Goal: Task Accomplishment & Management: Manage account settings

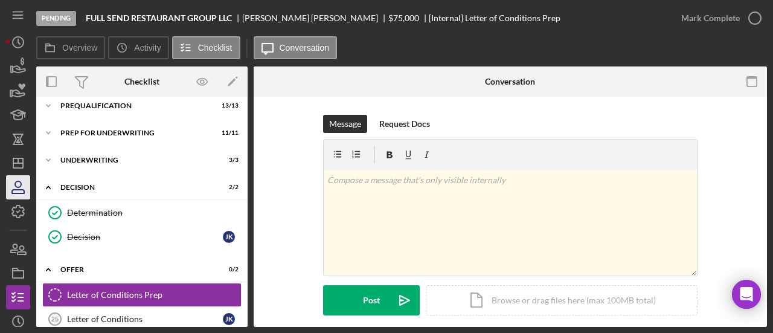
scroll to position [423, 0]
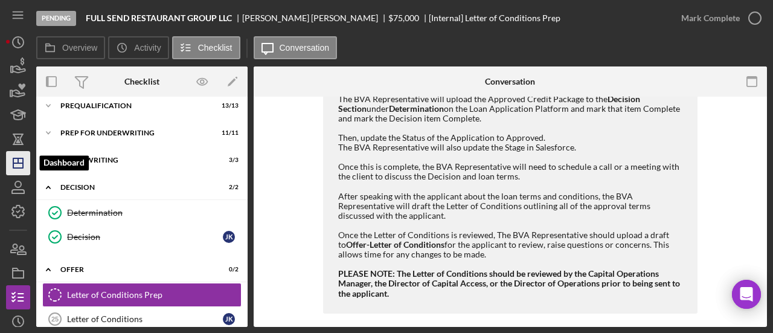
click at [15, 164] on icon "Icon/Dashboard" at bounding box center [18, 163] width 30 height 30
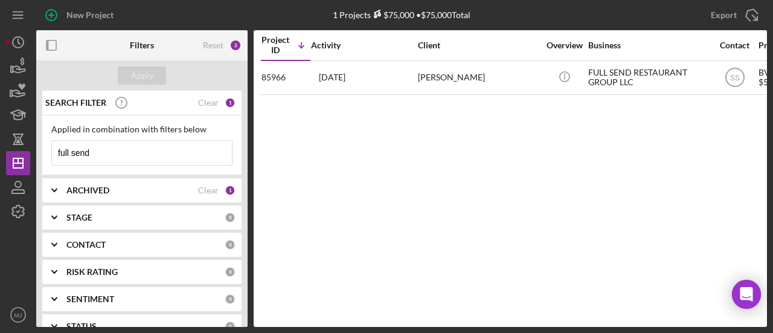
click at [101, 161] on input "full send" at bounding box center [142, 153] width 180 height 24
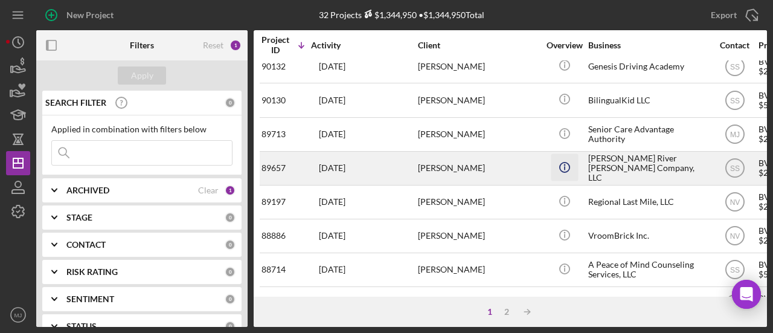
scroll to position [314, 0]
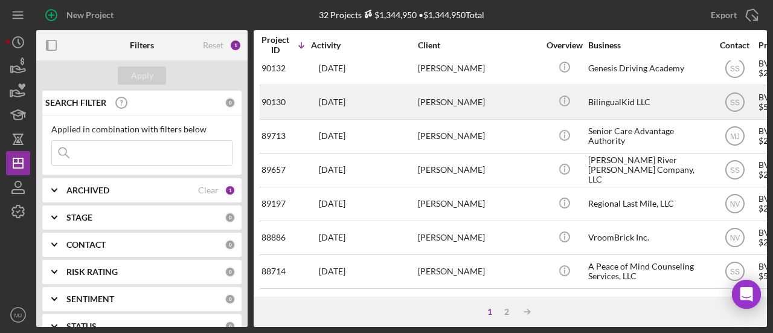
click at [505, 101] on div "[PERSON_NAME]" at bounding box center [478, 102] width 121 height 32
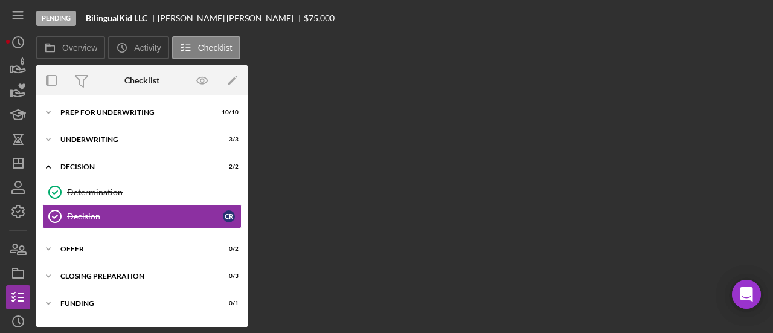
scroll to position [86, 0]
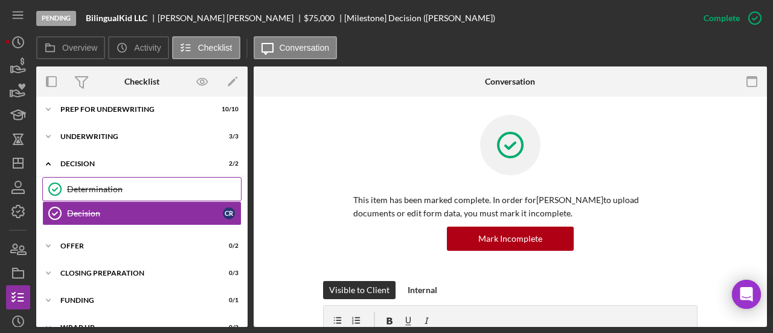
click at [153, 180] on link "Determination Determination" at bounding box center [141, 189] width 199 height 24
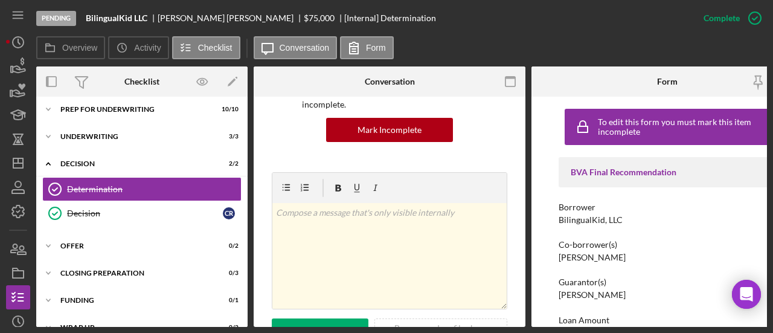
scroll to position [302, 0]
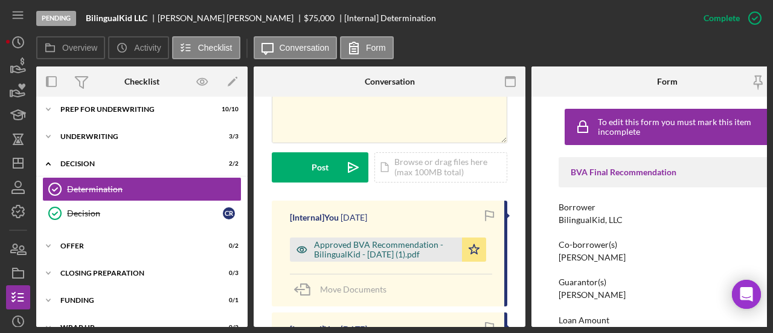
click at [362, 241] on div "Approved BVA Recommendation - BilingualKid - [DATE] (1).pdf" at bounding box center [385, 249] width 142 height 19
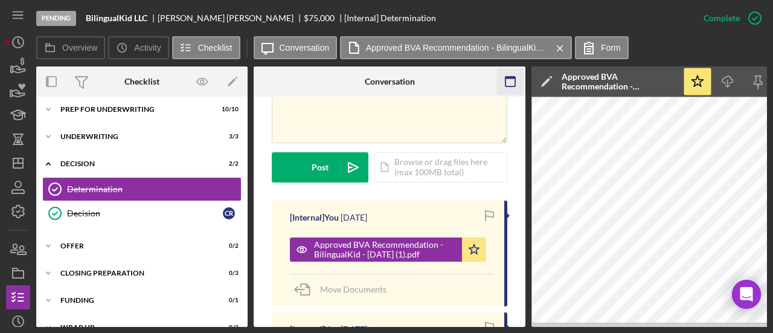
click at [510, 85] on icon "button" at bounding box center [510, 81] width 27 height 27
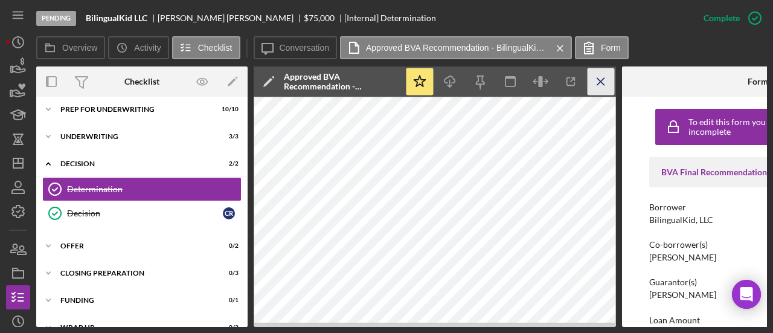
click at [602, 88] on icon "Icon/Menu Close" at bounding box center [601, 81] width 27 height 27
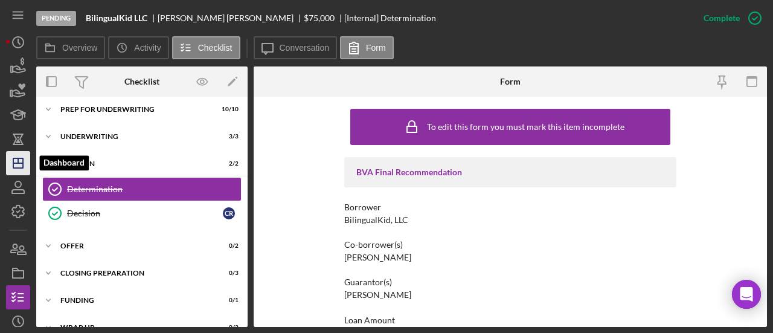
click at [22, 168] on polygon "button" at bounding box center [18, 163] width 10 height 10
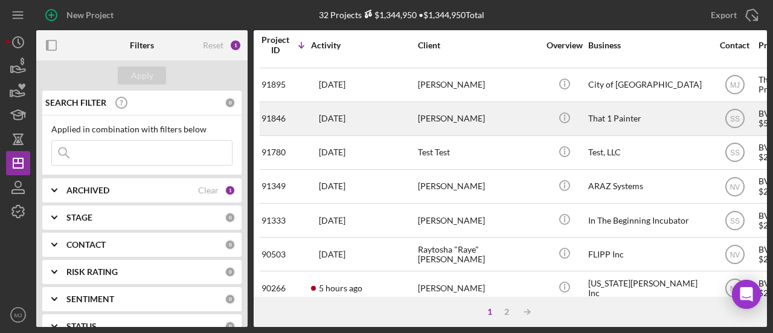
scroll to position [121, 0]
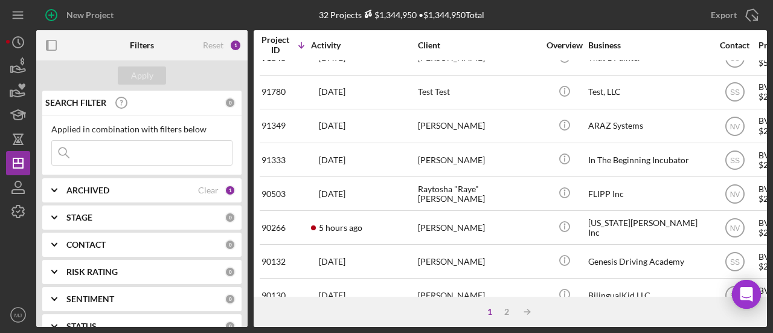
click at [169, 156] on input at bounding box center [142, 153] width 180 height 24
click at [169, 156] on input "erir" at bounding box center [142, 153] width 180 height 24
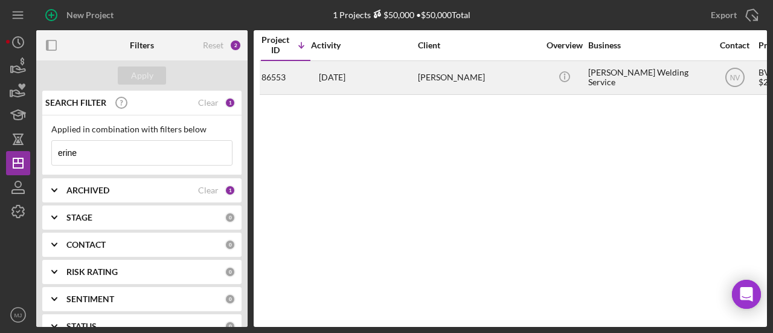
type input "erine"
click at [364, 71] on div "[DATE] [PERSON_NAME]" at bounding box center [364, 78] width 106 height 32
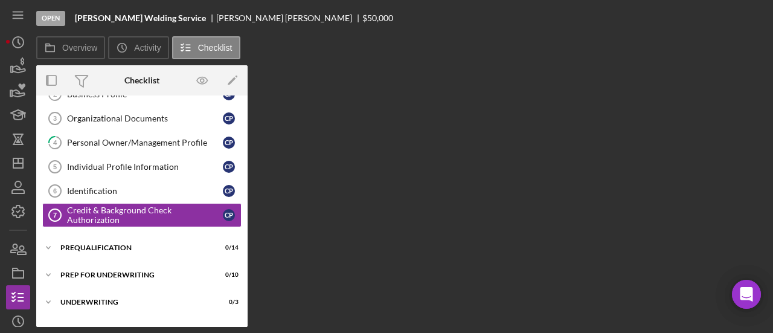
scroll to position [97, 0]
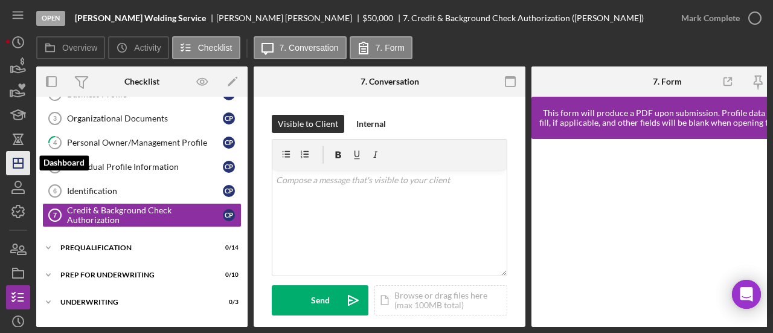
click at [22, 162] on polygon "button" at bounding box center [18, 163] width 10 height 10
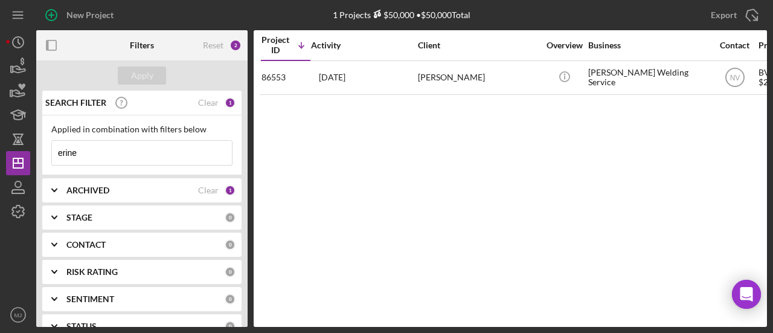
click at [142, 160] on input "erine" at bounding box center [142, 153] width 180 height 24
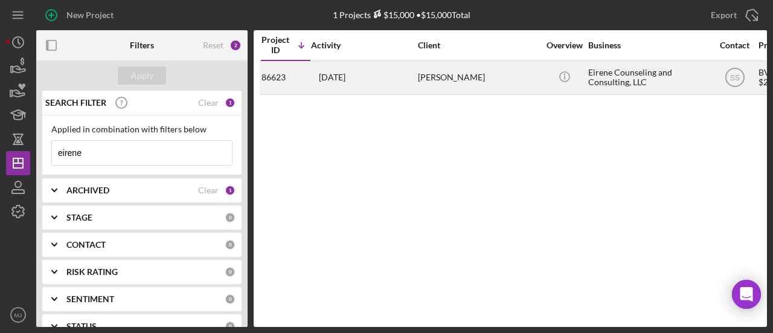
type input "eirene"
click at [345, 82] on time "[DATE]" at bounding box center [332, 77] width 27 height 10
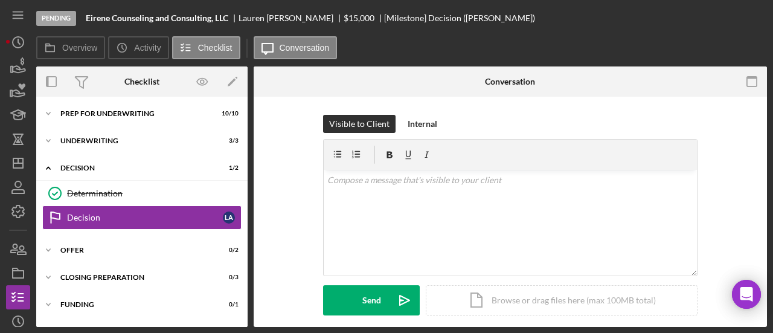
scroll to position [86, 0]
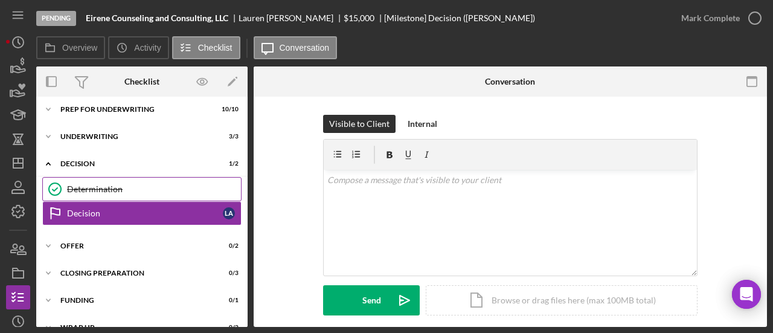
click at [114, 181] on link "Determination Determination" at bounding box center [141, 189] width 199 height 24
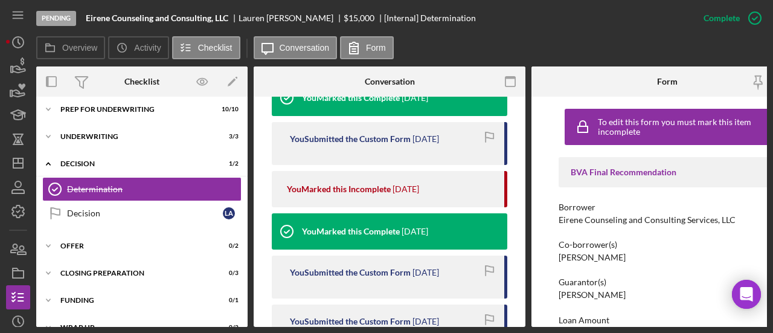
scroll to position [845, 0]
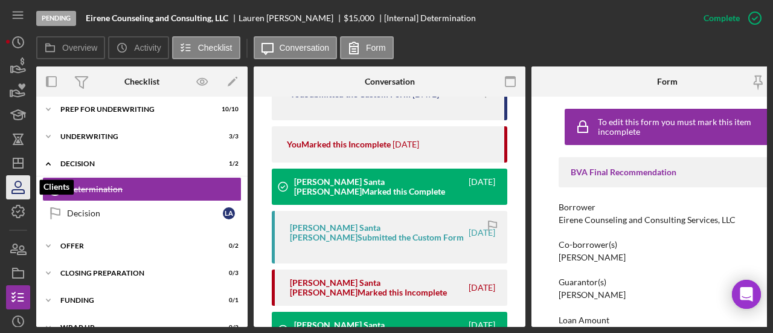
click at [19, 179] on icon "button" at bounding box center [18, 187] width 30 height 30
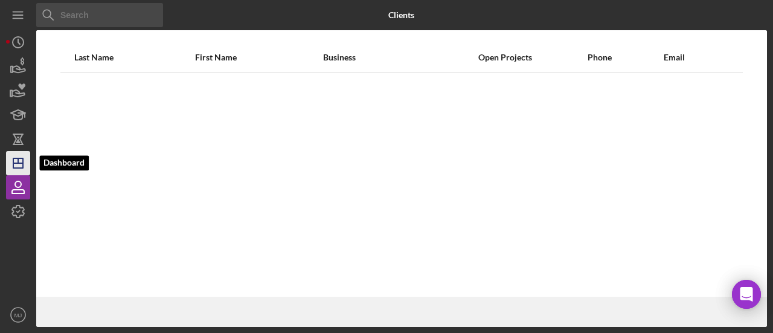
click at [17, 168] on polygon "button" at bounding box center [18, 163] width 10 height 10
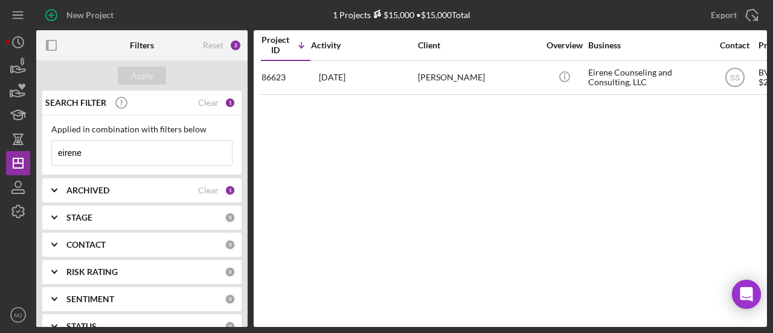
click at [125, 150] on input "eirene" at bounding box center [142, 153] width 180 height 24
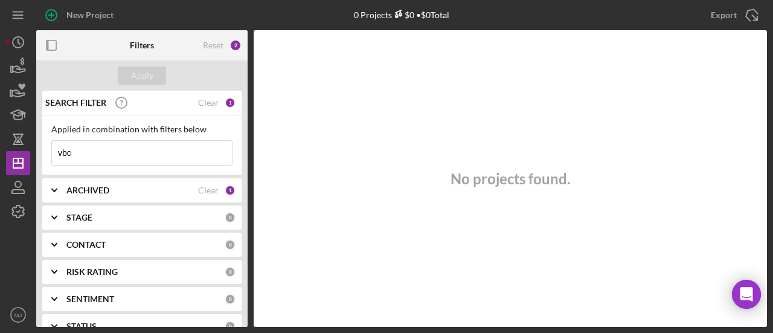
click at [108, 155] on input "vbc" at bounding box center [142, 153] width 180 height 24
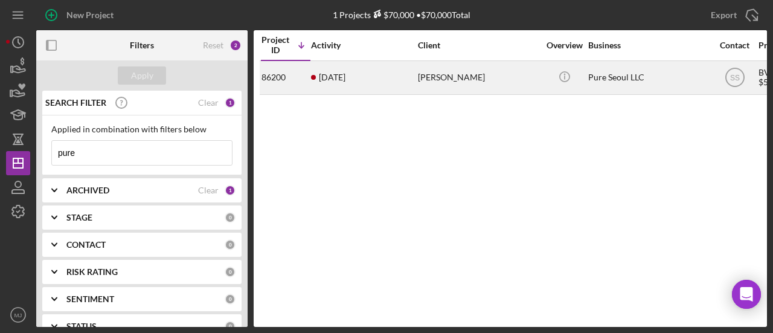
type input "pure"
click at [338, 76] on time "[DATE]" at bounding box center [332, 77] width 27 height 10
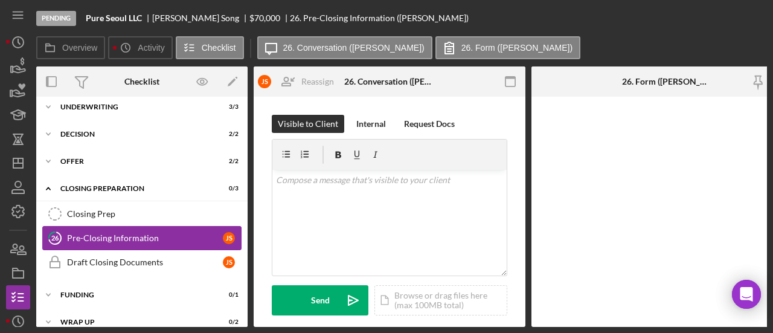
scroll to position [153, 0]
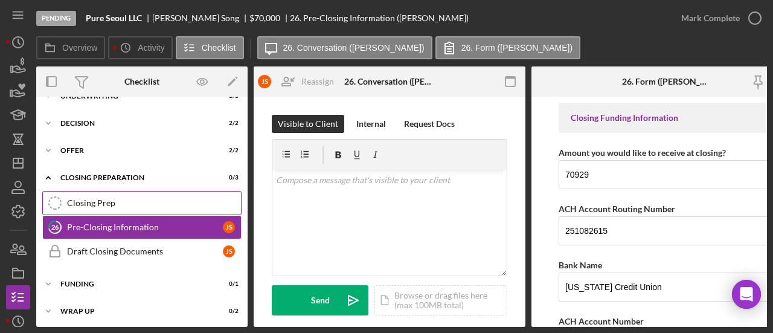
click at [128, 198] on div "Closing Prep" at bounding box center [154, 203] width 174 height 10
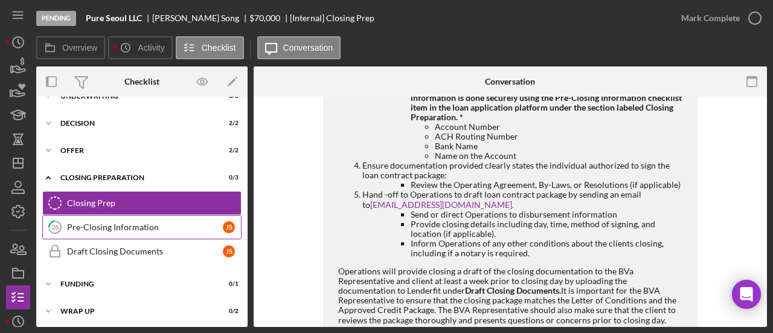
scroll to position [399, 0]
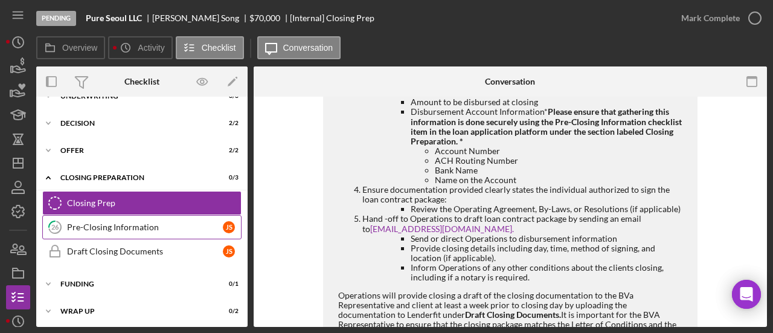
click at [126, 219] on link "26 Pre-Closing Information J S" at bounding box center [141, 227] width 199 height 24
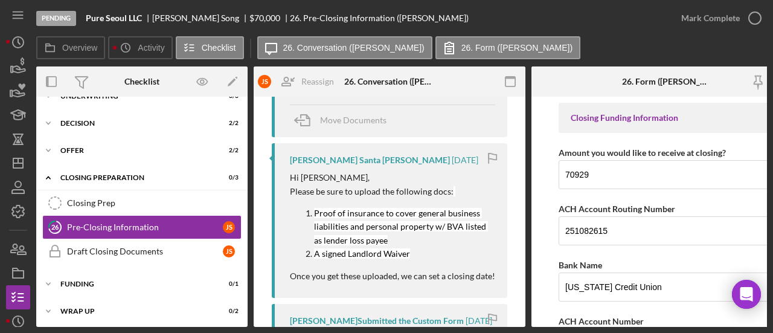
scroll to position [181, 0]
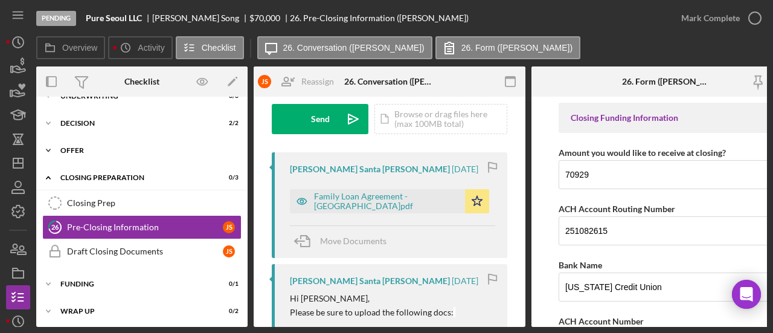
click at [98, 143] on div "Icon/Expander Offer 2 / 2" at bounding box center [141, 150] width 211 height 24
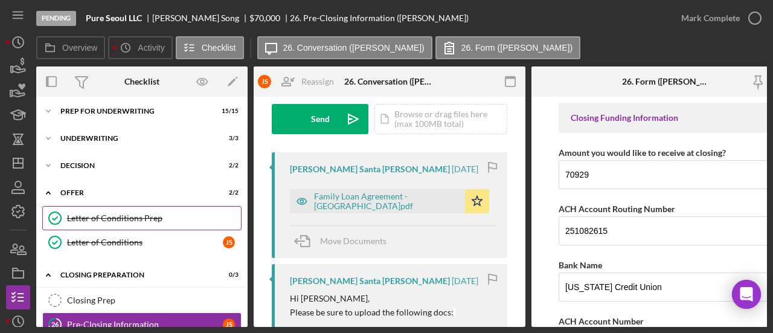
scroll to position [93, 0]
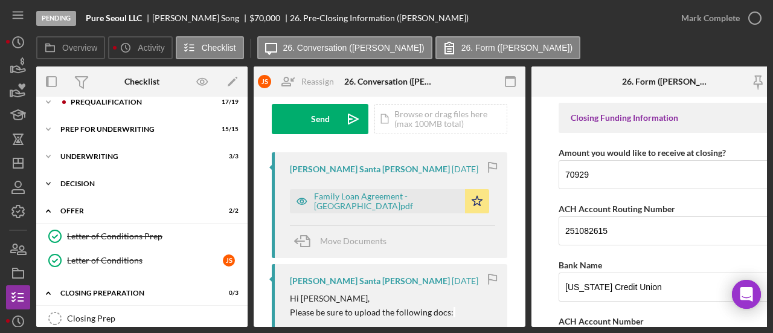
click at [126, 176] on div "Icon/Expander Decision 2 / 2" at bounding box center [141, 183] width 211 height 24
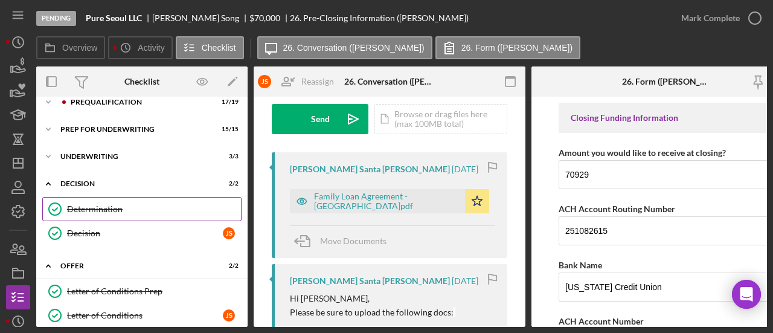
click at [123, 210] on div "Determination" at bounding box center [154, 209] width 174 height 10
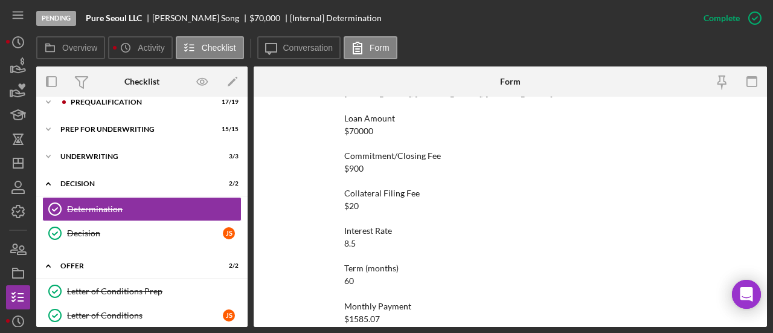
scroll to position [242, 0]
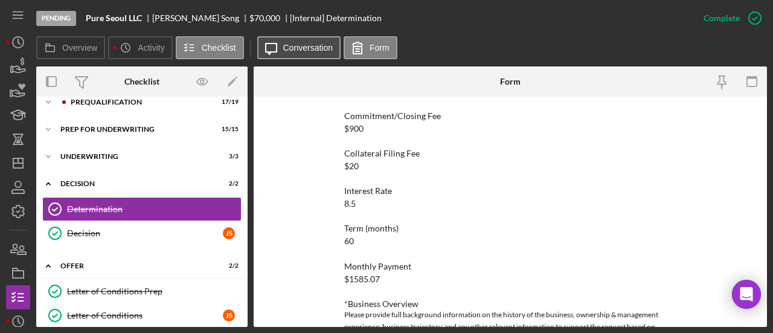
click at [289, 51] on label "Conversation" at bounding box center [308, 48] width 50 height 10
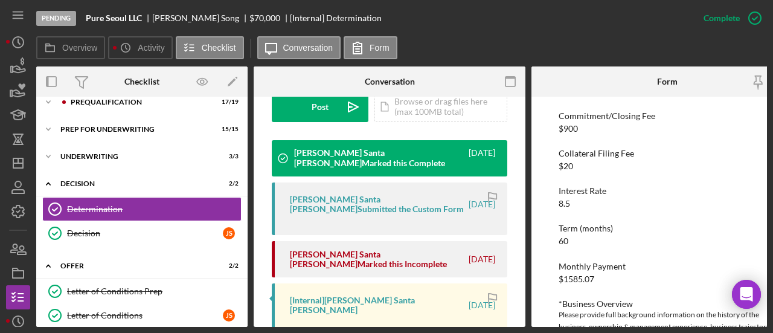
scroll to position [483, 0]
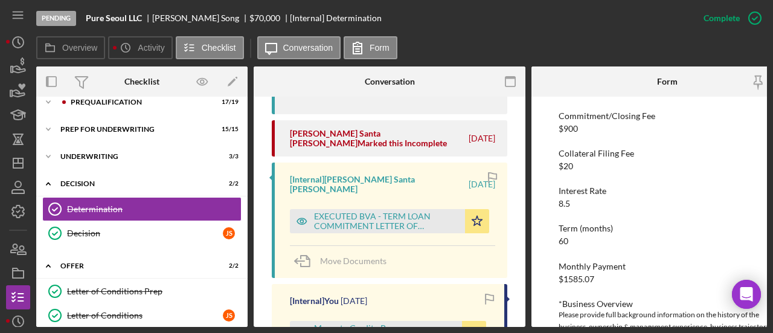
drag, startPoint x: 368, startPoint y: 237, endPoint x: 419, endPoint y: 240, distance: 51.4
click at [419, 245] on div "Move Documents" at bounding box center [392, 261] width 205 height 33
click at [372, 255] on span "Move Documents" at bounding box center [353, 260] width 66 height 10
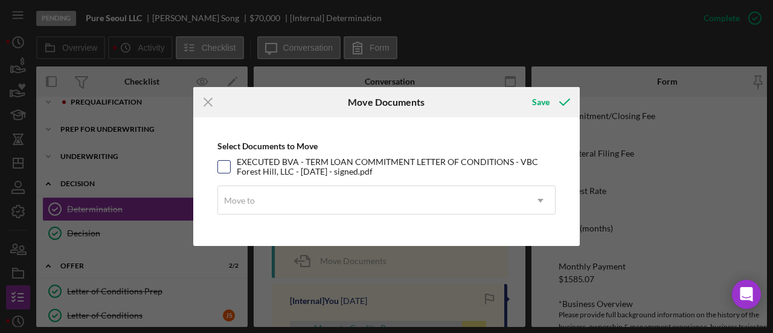
click at [231, 170] on div "EXECUTED BVA - TERM LOAN COMMITMENT LETTER OF CONDITIONS - VBC Forest Hill, LLC…" at bounding box center [386, 166] width 338 height 13
click at [228, 173] on div "Select Documents to Move EXECUTED BVA - TERM LOAN COMMITMENT LETTER OF CONDITIO…" at bounding box center [386, 181] width 374 height 117
click at [227, 168] on input "EXECUTED BVA - TERM LOAN COMMITMENT LETTER OF CONDITIONS - VBC Forest Hill, LLC…" at bounding box center [224, 167] width 12 height 12
checkbox input "true"
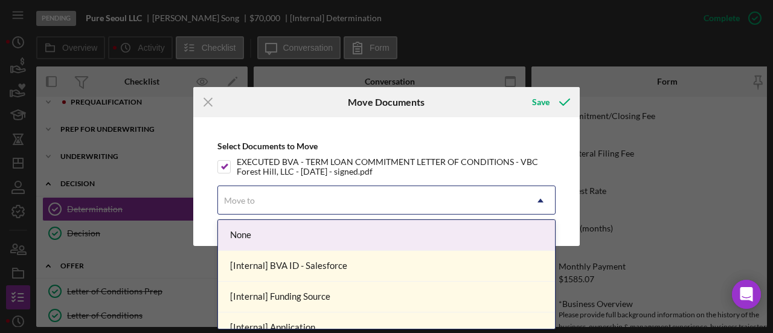
click at [311, 201] on div "Move to" at bounding box center [372, 201] width 308 height 28
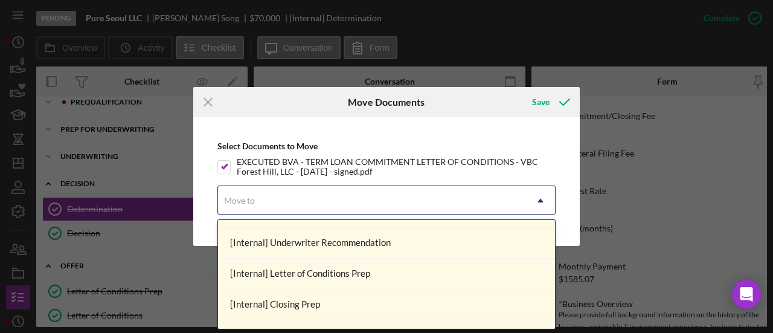
scroll to position [289, 0]
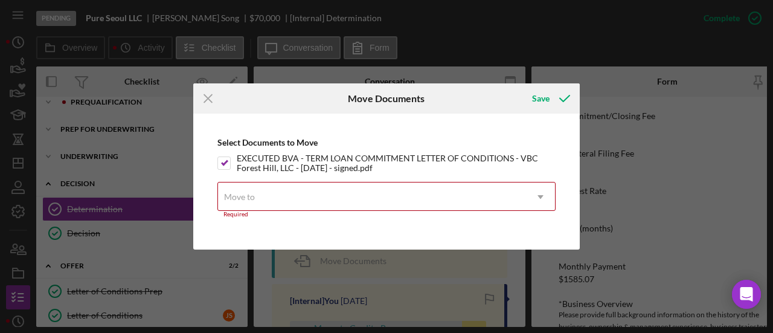
drag, startPoint x: 342, startPoint y: 258, endPoint x: 283, endPoint y: 195, distance: 86.7
click at [283, 195] on div "Move to" at bounding box center [372, 197] width 308 height 28
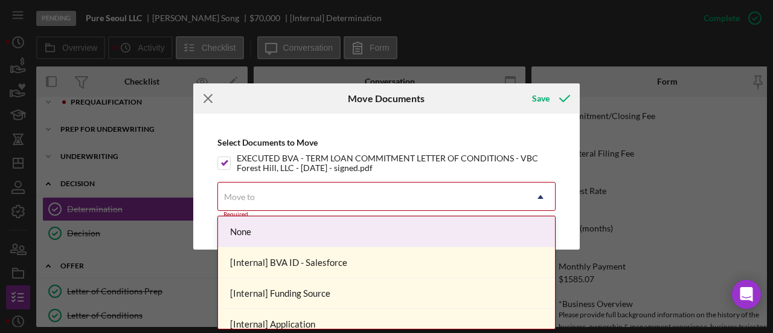
click at [210, 97] on line at bounding box center [208, 99] width 8 height 8
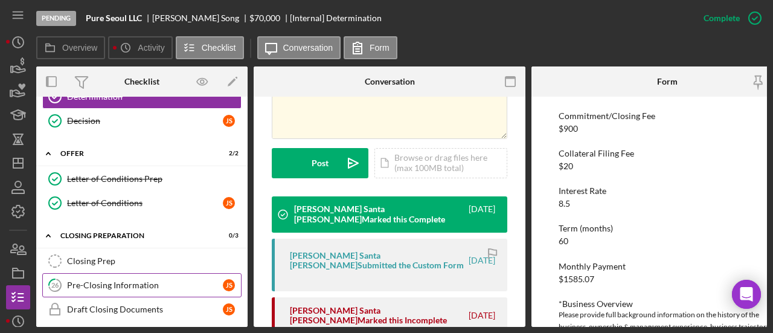
scroll to position [302, 0]
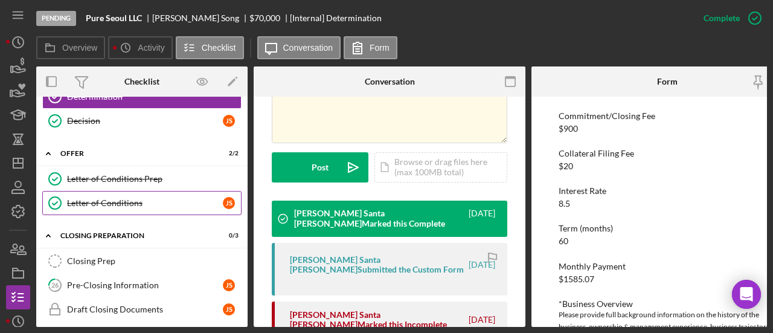
click at [100, 198] on div "Letter of Conditions" at bounding box center [145, 203] width 156 height 10
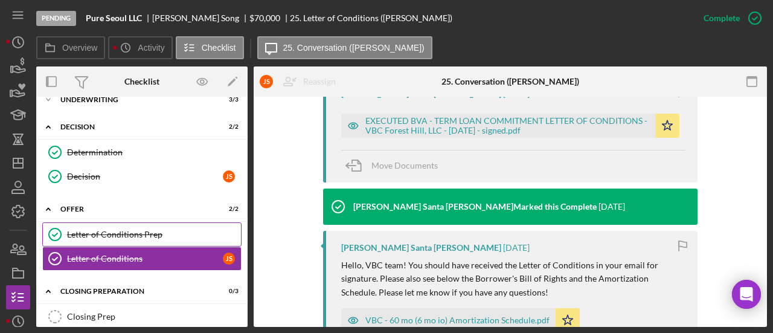
scroll to position [85, 0]
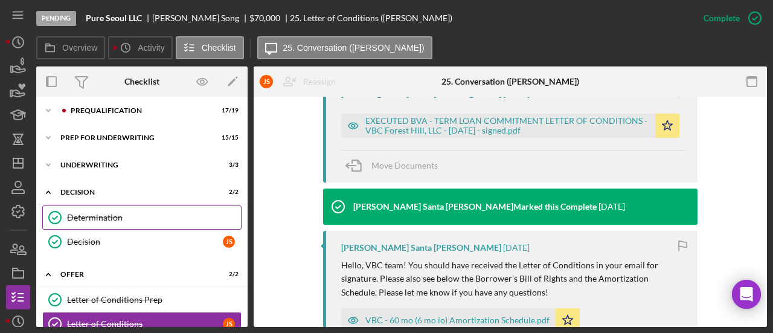
click at [97, 210] on link "Determination Determination" at bounding box center [141, 217] width 199 height 24
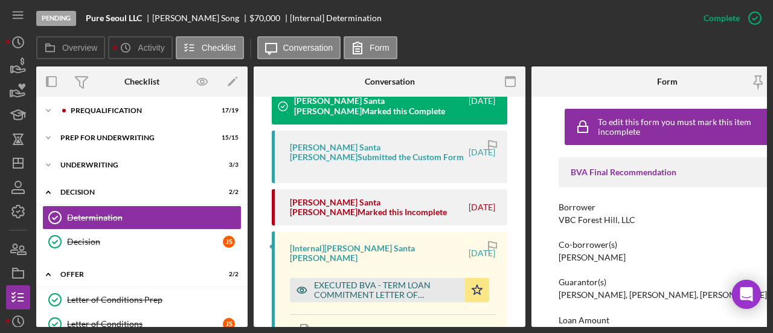
scroll to position [423, 0]
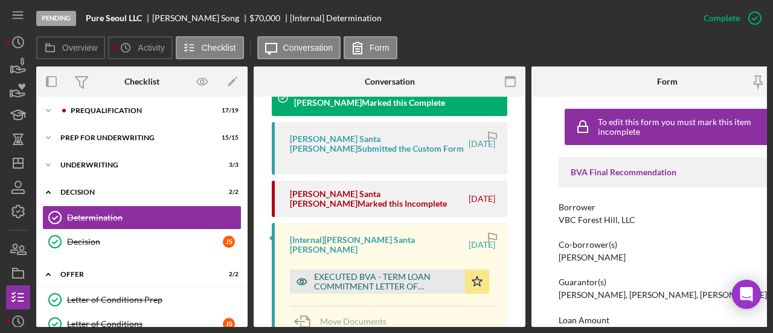
drag, startPoint x: 452, startPoint y: 291, endPoint x: 397, endPoint y: 269, distance: 59.3
click at [373, 272] on div "EXECUTED BVA - TERM LOAN COMMITMENT LETTER OF CONDITIONS - VBC Forest Hill, LLC…" at bounding box center [386, 281] width 145 height 19
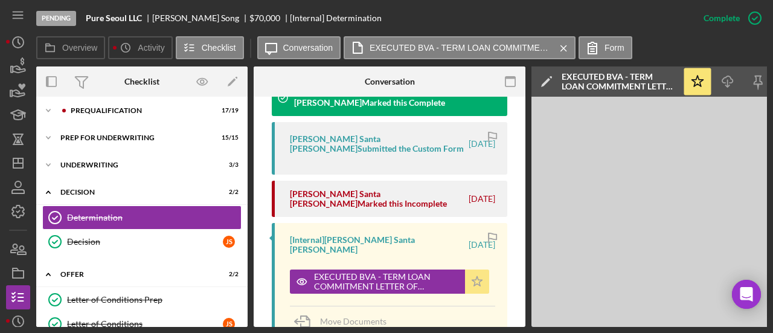
click at [477, 269] on icon "Icon/Star" at bounding box center [477, 281] width 24 height 24
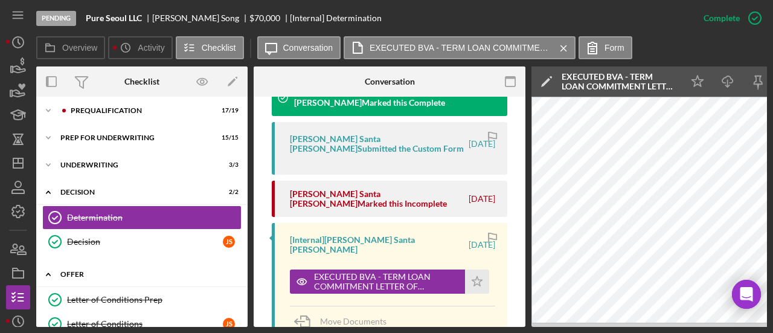
scroll to position [205, 0]
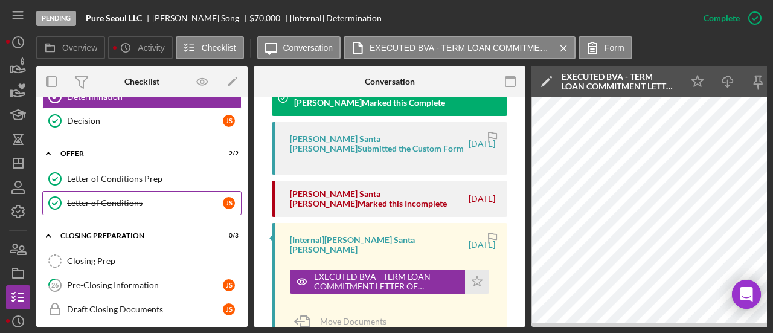
click at [103, 206] on link "Letter of Conditions Letter of Conditions J S" at bounding box center [141, 203] width 199 height 24
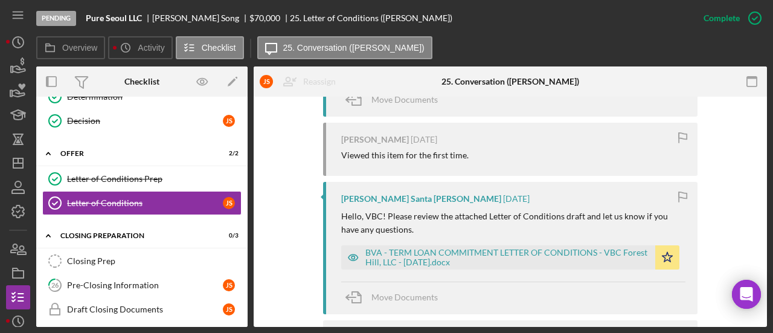
scroll to position [725, 0]
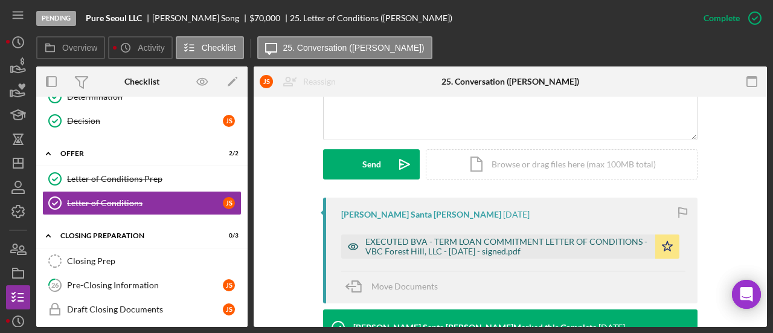
click at [385, 246] on div "EXECUTED BVA - TERM LOAN COMMITMENT LETTER OF CONDITIONS - VBC Forest Hill, LLC…" at bounding box center [507, 246] width 284 height 19
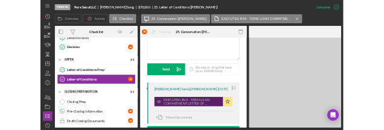
scroll to position [315, 0]
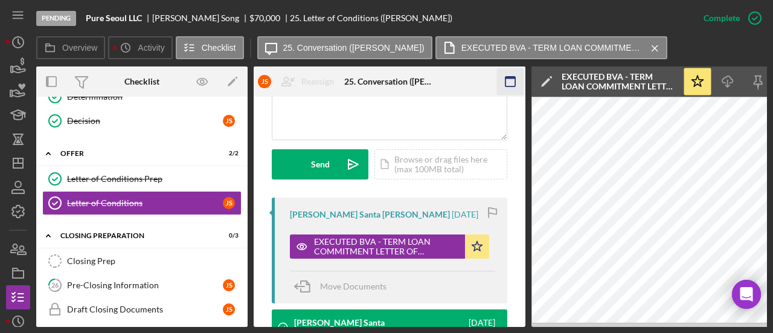
click at [513, 82] on icon "button" at bounding box center [510, 81] width 27 height 27
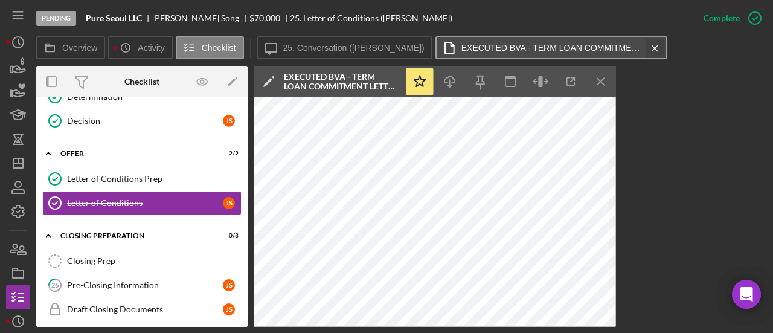
click at [644, 45] on icon "Icon/Menu Close" at bounding box center [654, 48] width 21 height 30
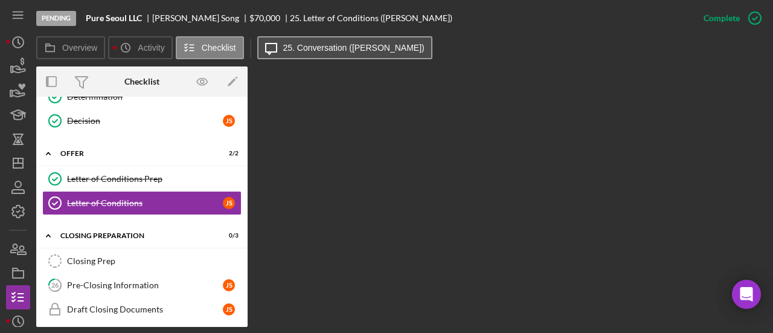
click at [318, 44] on label "25. Conversation ([PERSON_NAME])" at bounding box center [353, 48] width 141 height 10
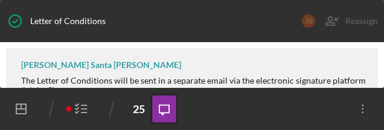
scroll to position [527, 0]
